Goal: Task Accomplishment & Management: Complete application form

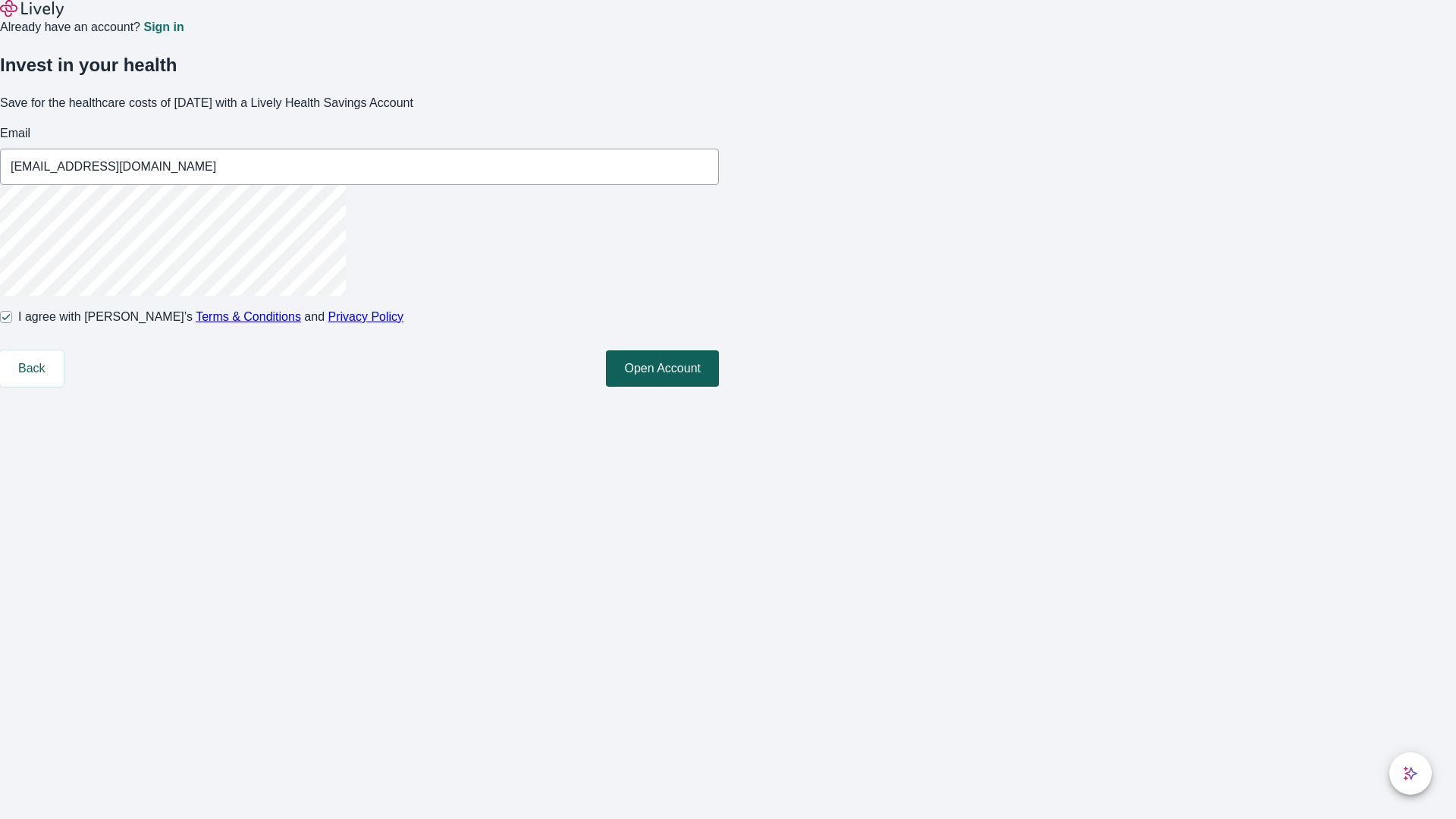
click at [719, 387] on button "Open Account" at bounding box center [662, 369] width 113 height 37
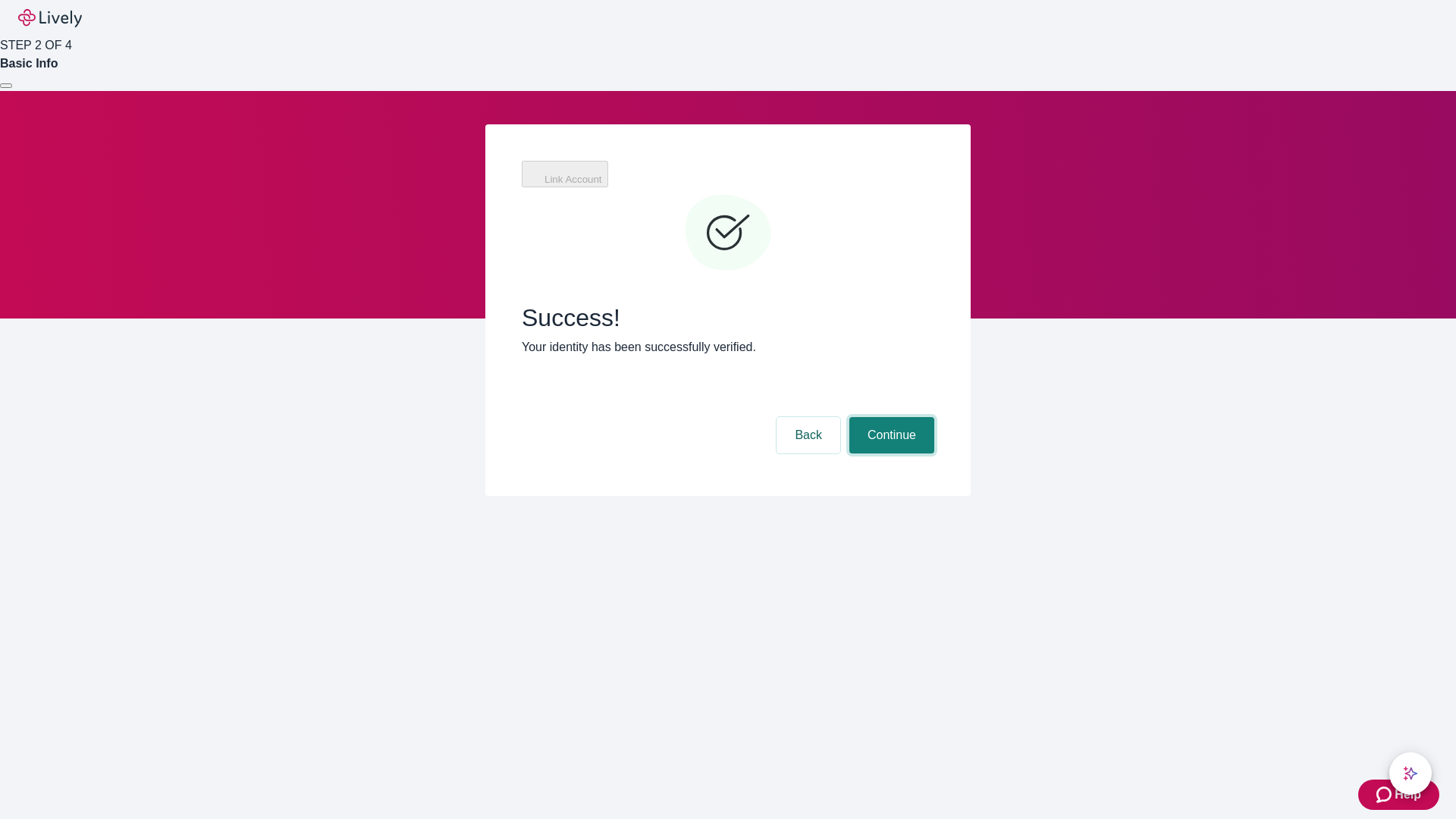
click at [889, 417] on button "Continue" at bounding box center [891, 435] width 85 height 37
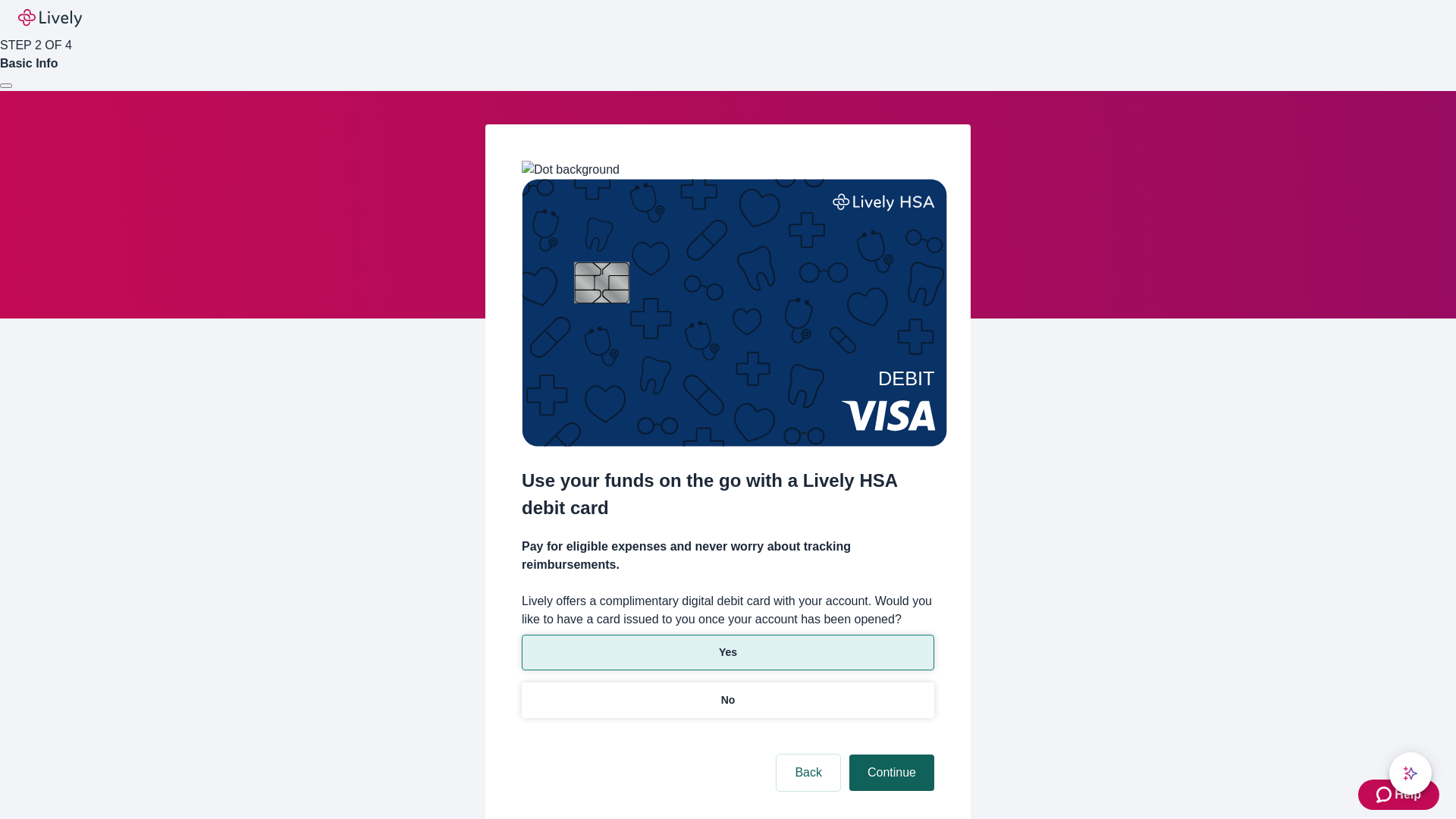
click at [727, 645] on p "Yes" at bounding box center [728, 653] width 18 height 16
click at [889, 755] on button "Continue" at bounding box center [891, 773] width 85 height 37
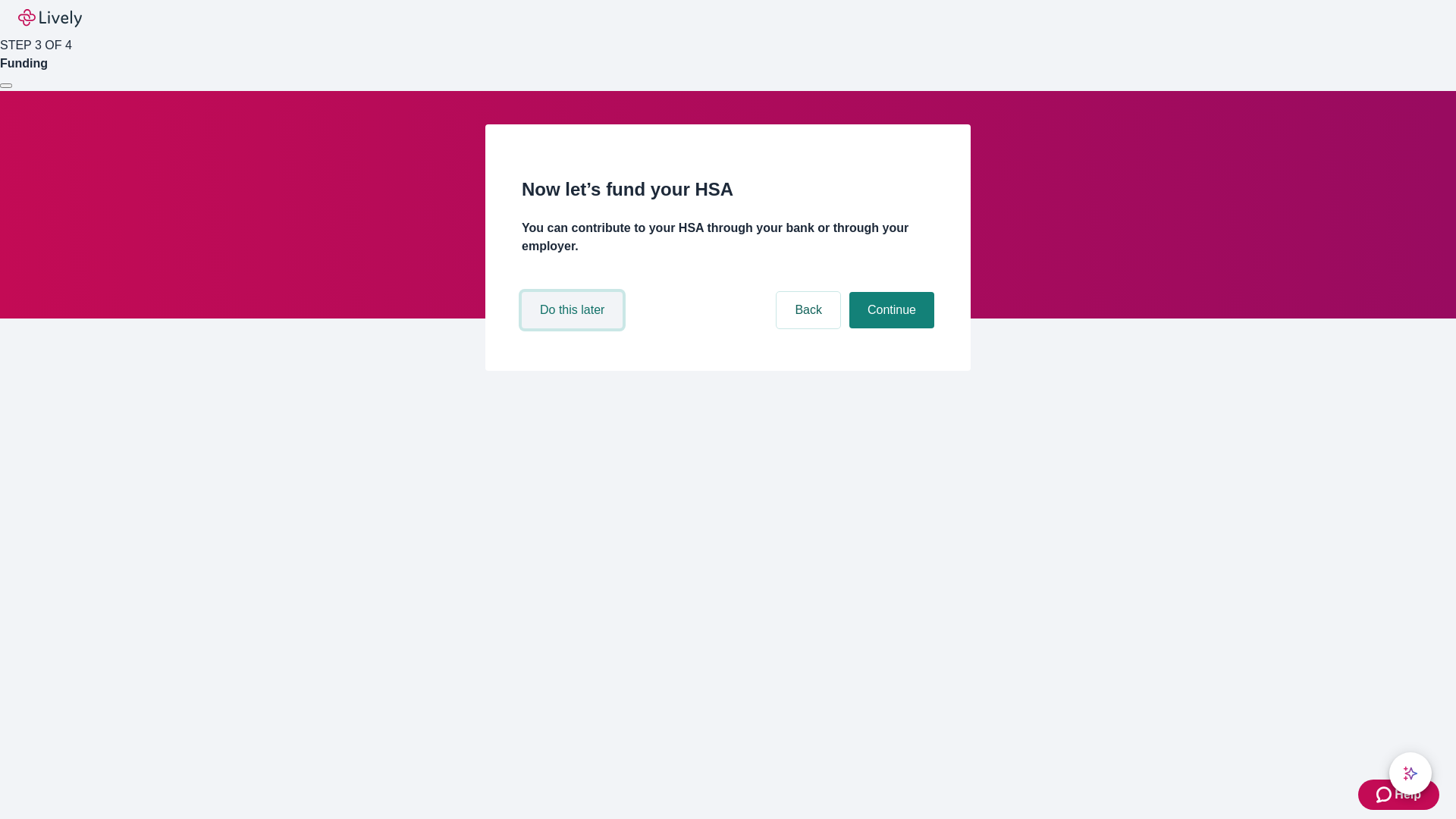
click at [574, 328] on button "Do this later" at bounding box center [572, 310] width 101 height 37
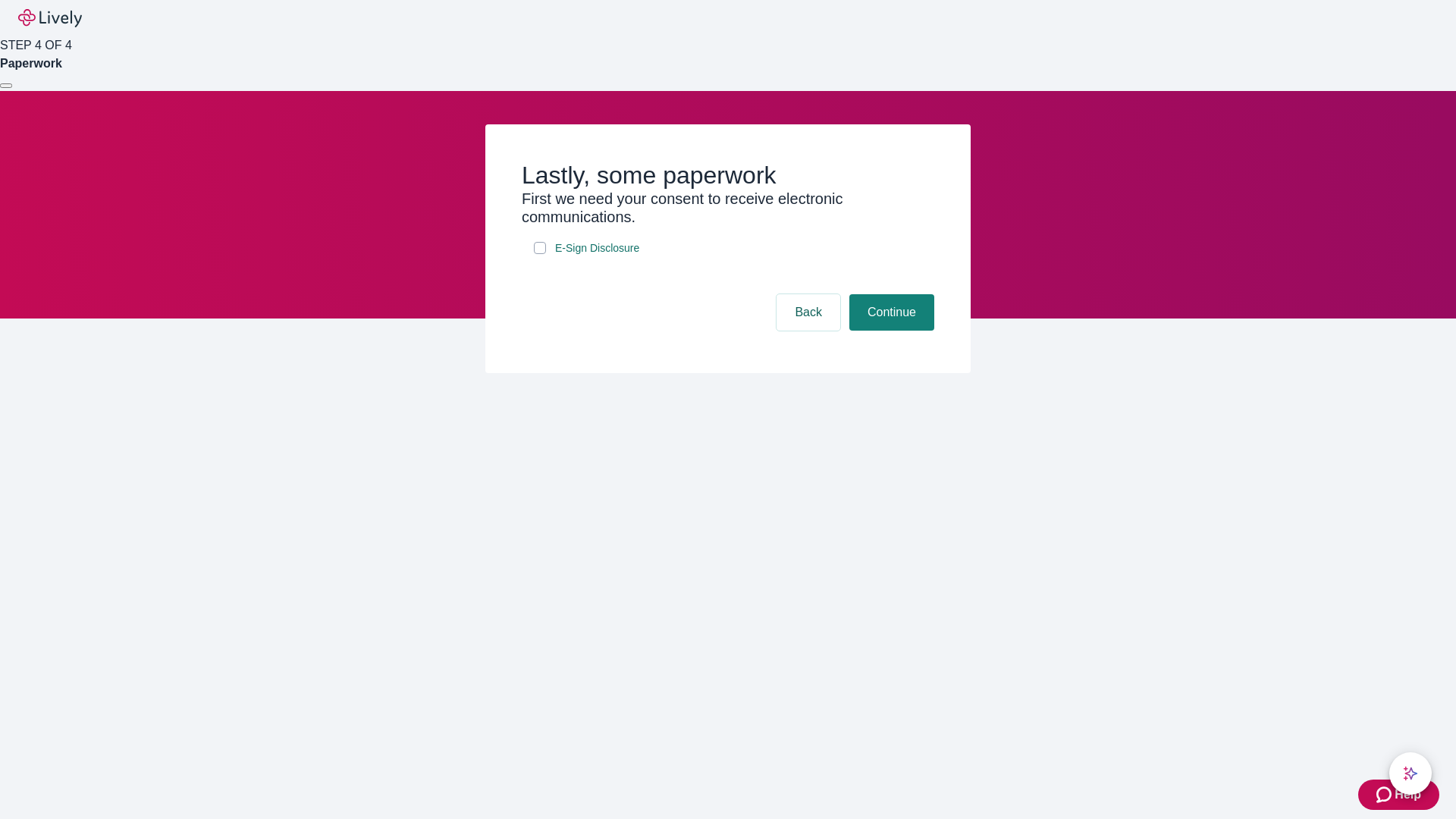
click at [540, 254] on input "E-Sign Disclosure" at bounding box center [540, 248] width 12 height 12
checkbox input "true"
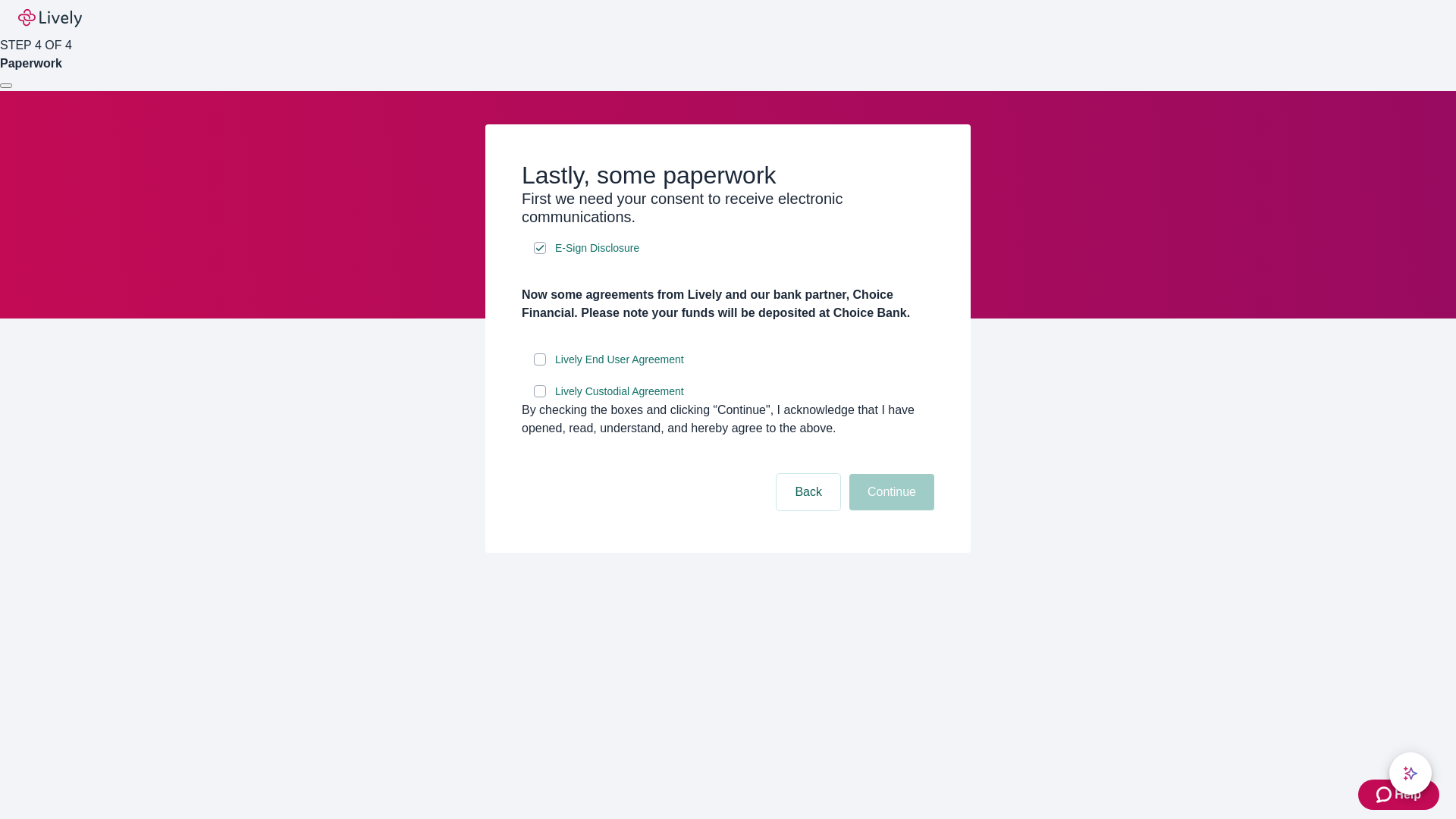
click at [540, 366] on input "Lively End User Agreement" at bounding box center [540, 360] width 12 height 12
checkbox input "true"
click at [540, 397] on input "Lively Custodial Agreement" at bounding box center [540, 392] width 12 height 12
checkbox input "true"
click at [889, 510] on button "Continue" at bounding box center [891, 492] width 85 height 37
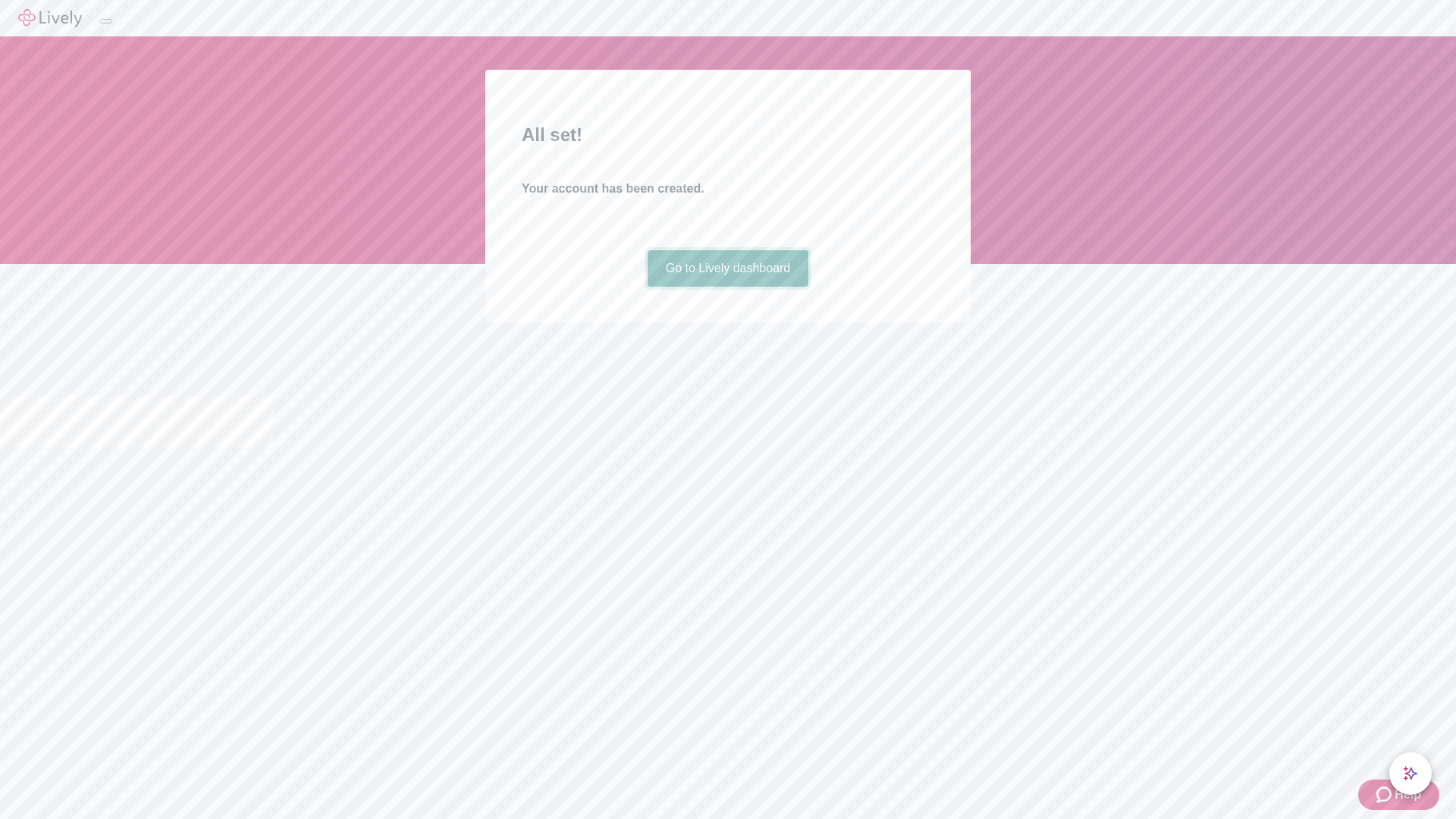
click at [727, 287] on link "Go to Lively dashboard" at bounding box center [728, 268] width 162 height 37
